Goal: Use online tool/utility: Utilize a website feature to perform a specific function

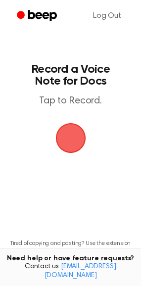
click at [72, 139] on span "button" at bounding box center [71, 138] width 28 height 28
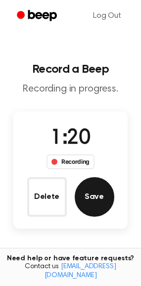
click at [100, 198] on button "Save" at bounding box center [95, 197] width 40 height 40
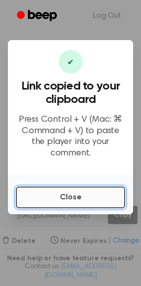
click at [59, 193] on button "Close" at bounding box center [70, 197] width 109 height 22
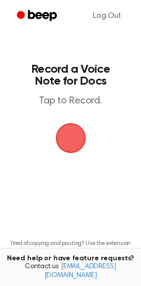
click at [76, 141] on span "button" at bounding box center [70, 138] width 42 height 42
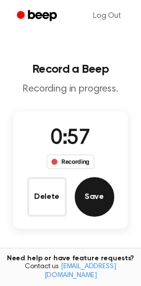
click at [100, 196] on button "Save" at bounding box center [95, 197] width 40 height 40
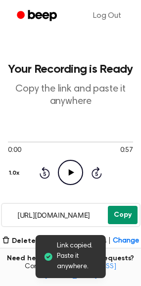
click at [123, 220] on button "Copy" at bounding box center [123, 215] width 30 height 18
